Goal: Register for event/course

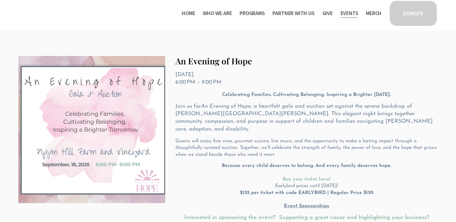
scroll to position [96, 0]
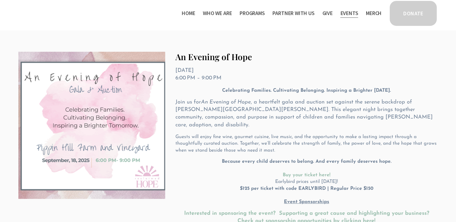
click at [302, 148] on div "Celebrating Families. Cultivating Belonging. Inspiring a Brighter [DATE]. Join …" at bounding box center [306, 162] width 262 height 150
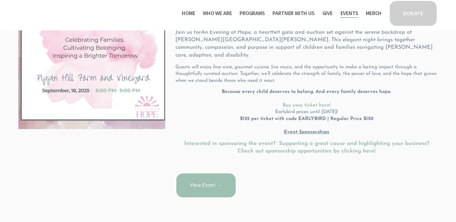
scroll to position [169, 0]
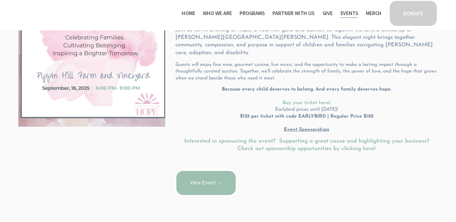
click at [214, 179] on link "View Event →" at bounding box center [205, 183] width 61 height 26
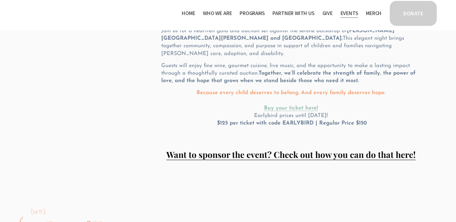
scroll to position [49, 0]
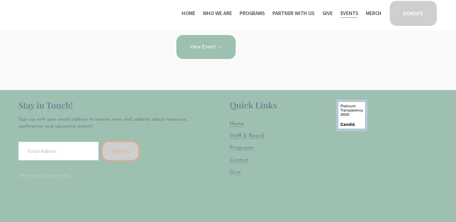
scroll to position [302, 0]
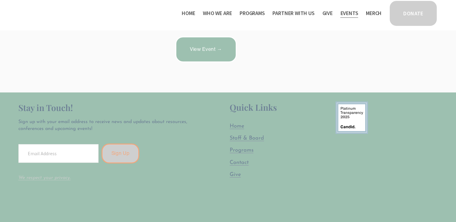
click at [189, 53] on link "View Event →" at bounding box center [205, 49] width 61 height 26
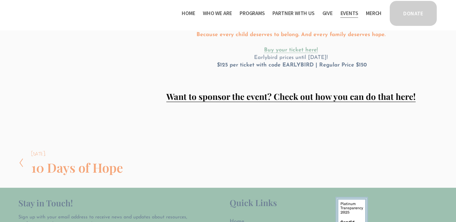
scroll to position [169, 0]
